Goal: Task Accomplishment & Management: Use online tool/utility

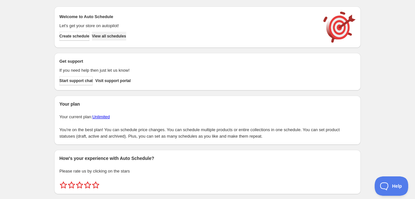
click at [123, 38] on span "View all schedules" at bounding box center [109, 36] width 34 height 5
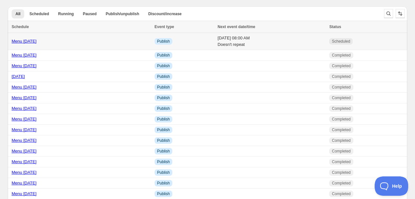
click at [24, 41] on link "Menu [DATE]" at bounding box center [24, 41] width 25 height 5
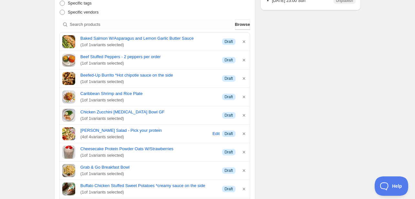
scroll to position [194, 0]
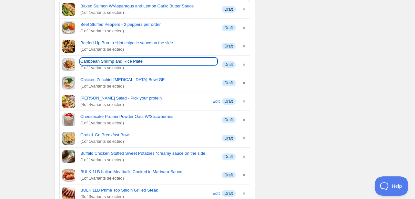
click at [115, 61] on link "Caribbean Shrimp and Rice Plate" at bounding box center [148, 61] width 137 height 6
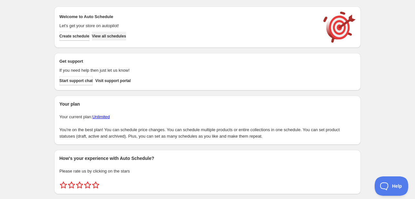
click at [118, 34] on span "View all schedules" at bounding box center [109, 36] width 34 height 5
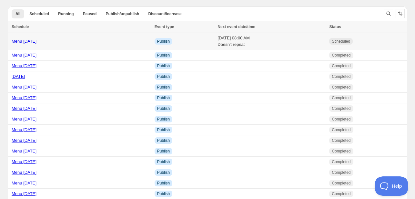
click at [36, 41] on link "Menu [DATE]" at bounding box center [24, 41] width 25 height 5
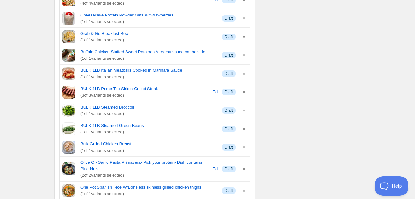
scroll to position [323, 0]
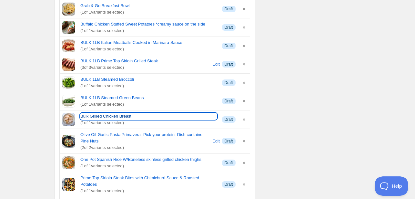
click at [108, 116] on link "Bulk Grilled Chicken Breast" at bounding box center [148, 116] width 137 height 6
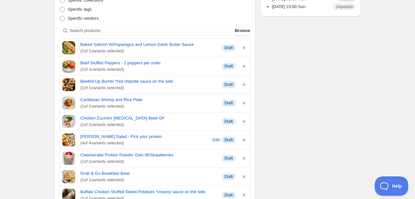
scroll to position [129, 0]
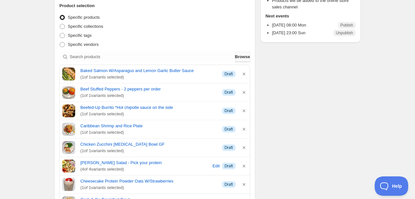
click at [235, 57] on span "Browse" at bounding box center [242, 57] width 15 height 6
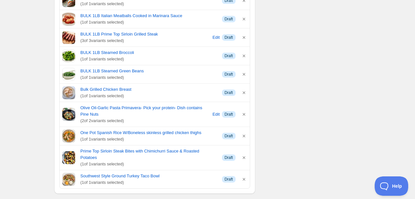
scroll to position [355, 0]
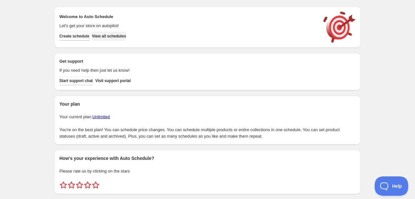
click at [99, 37] on button "View all schedules" at bounding box center [109, 36] width 34 height 9
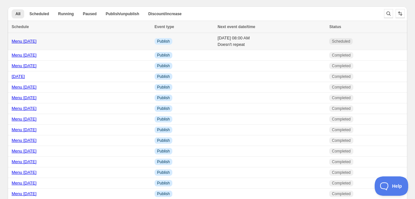
click at [28, 41] on link "Menu [DATE]" at bounding box center [24, 41] width 25 height 5
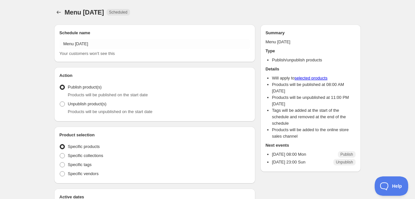
radio input "true"
checkbox input "true"
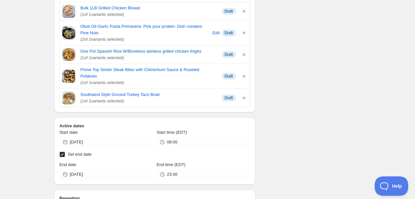
scroll to position [517, 0]
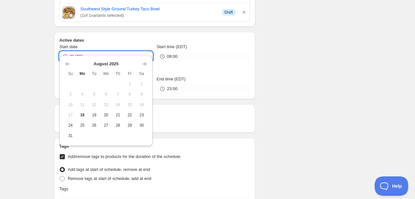
click at [91, 51] on input "[DATE]" at bounding box center [111, 56] width 83 height 10
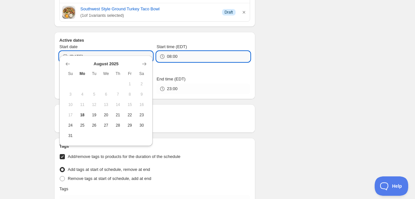
click at [168, 51] on input "08:00" at bounding box center [208, 56] width 83 height 10
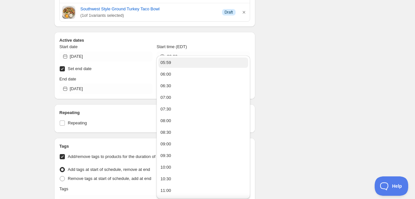
click at [172, 63] on button "05:59" at bounding box center [203, 62] width 89 height 10
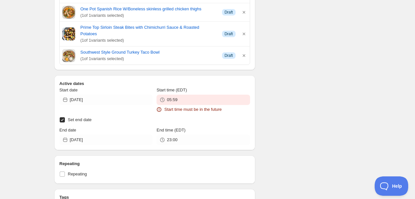
scroll to position [560, 0]
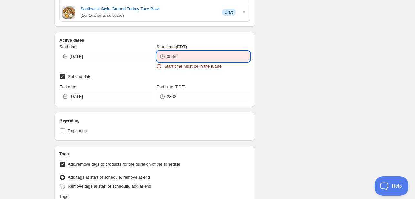
click at [199, 51] on input "05:59" at bounding box center [208, 56] width 83 height 10
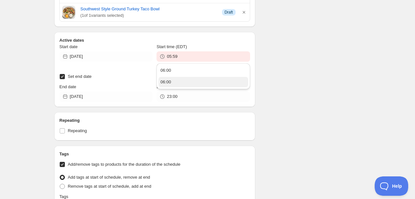
click at [172, 80] on button "06:00" at bounding box center [203, 82] width 89 height 10
type input "06:00"
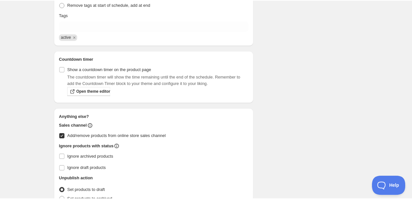
scroll to position [710, 0]
